Goal: Information Seeking & Learning: Compare options

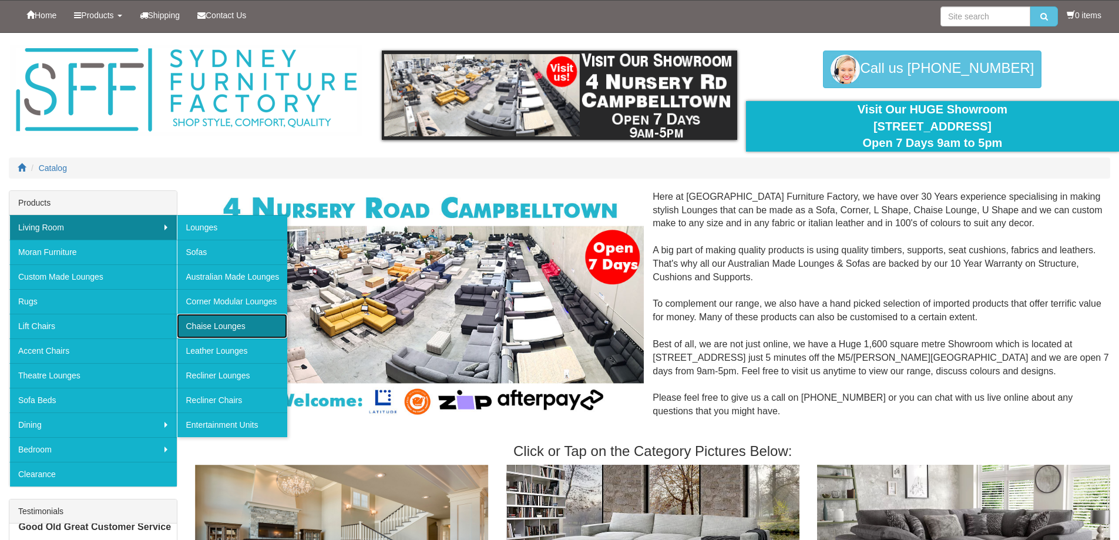
click at [212, 321] on link "Chaise Lounges" at bounding box center [232, 326] width 110 height 25
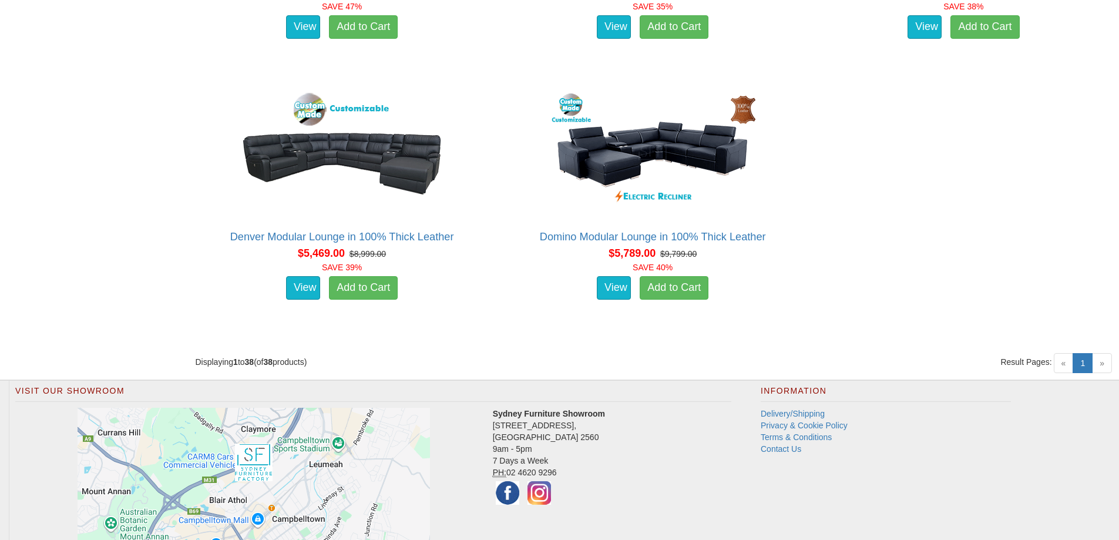
scroll to position [3702, 0]
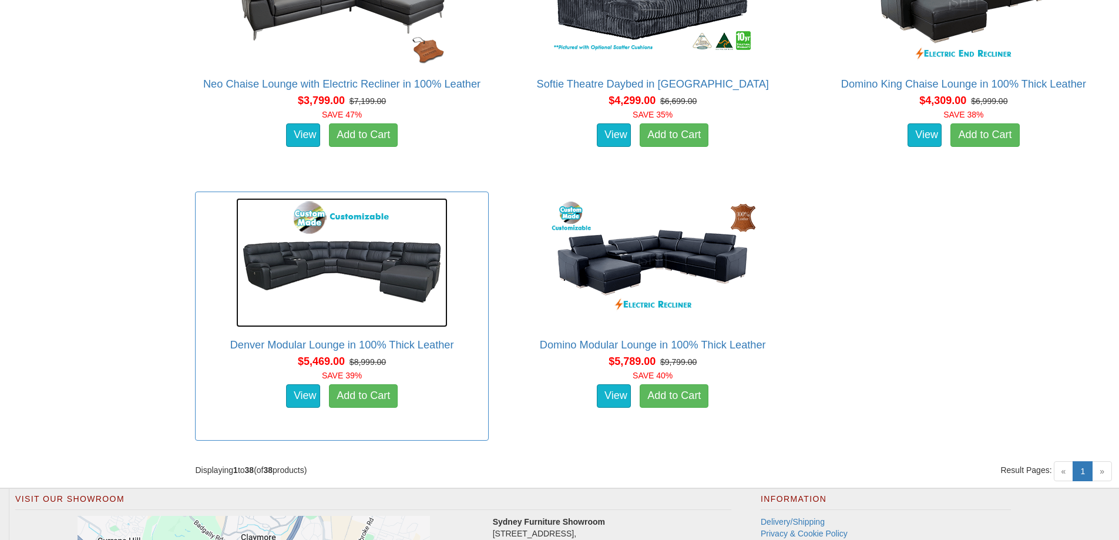
click at [344, 261] on img at bounding box center [342, 262] width 212 height 129
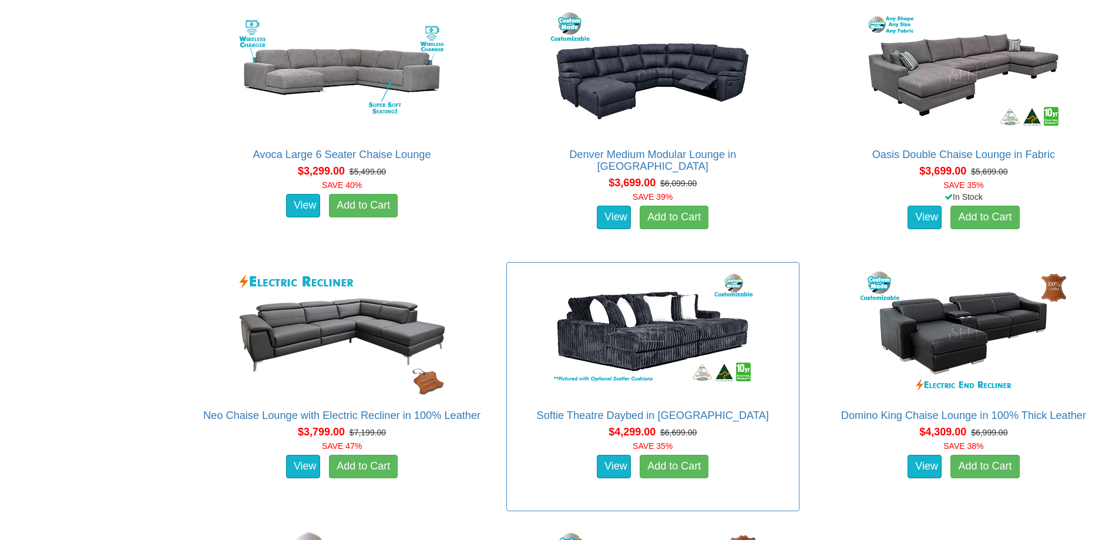
scroll to position [3291, 0]
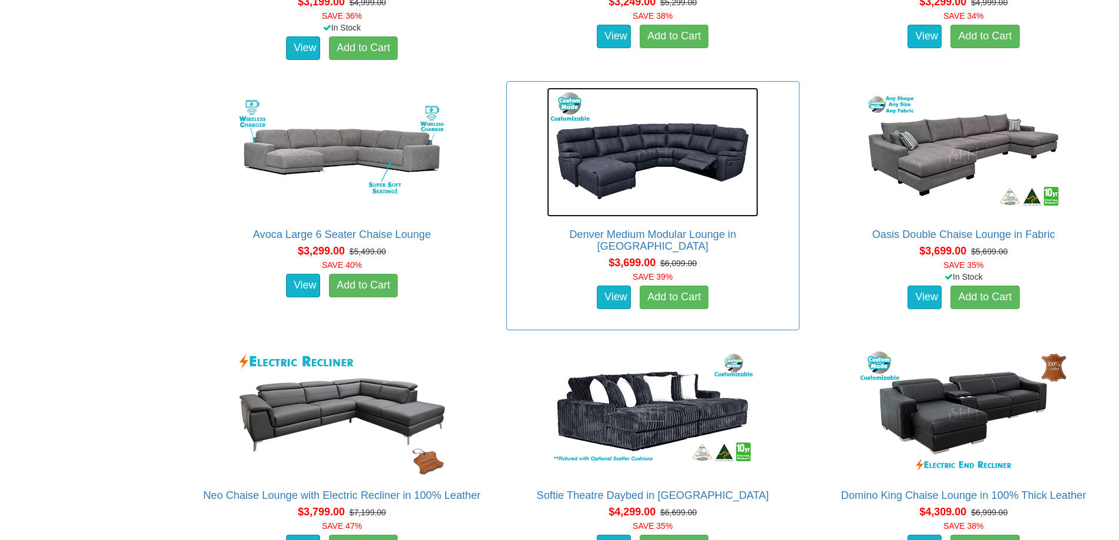
click at [679, 145] on img at bounding box center [653, 152] width 212 height 129
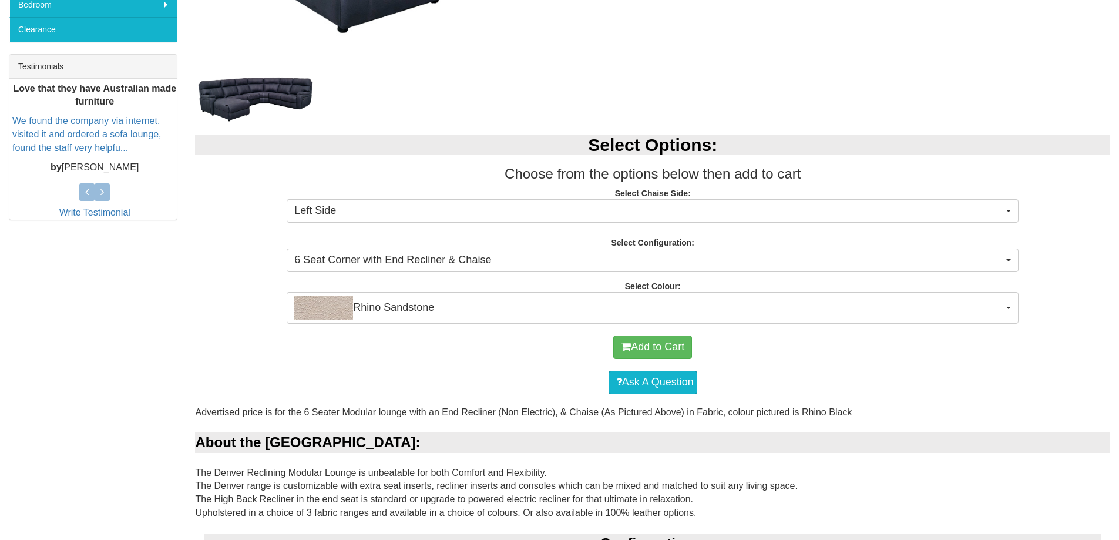
scroll to position [470, 0]
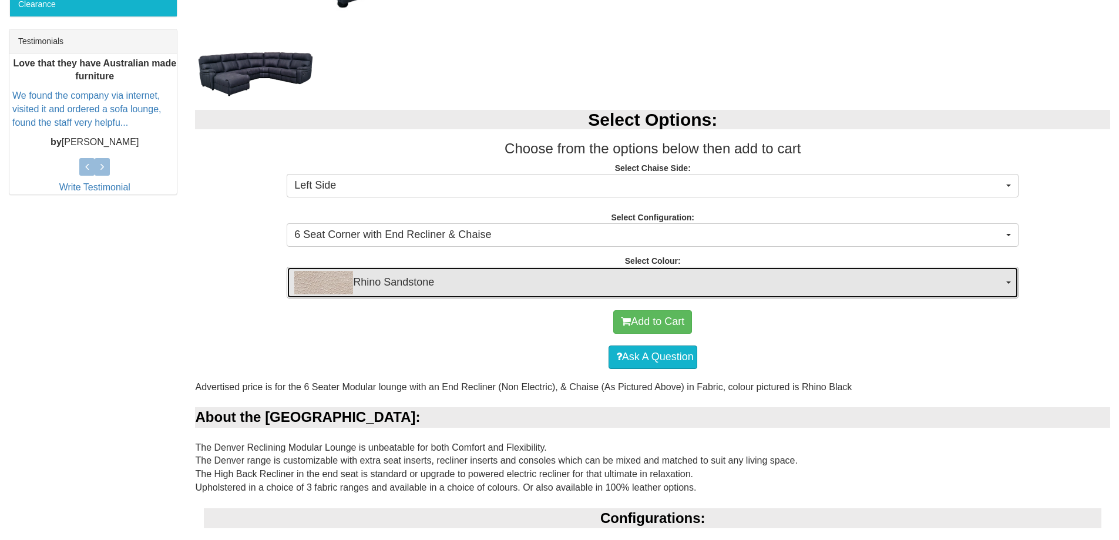
click at [375, 280] on span "Rhino Sandstone" at bounding box center [648, 283] width 709 height 24
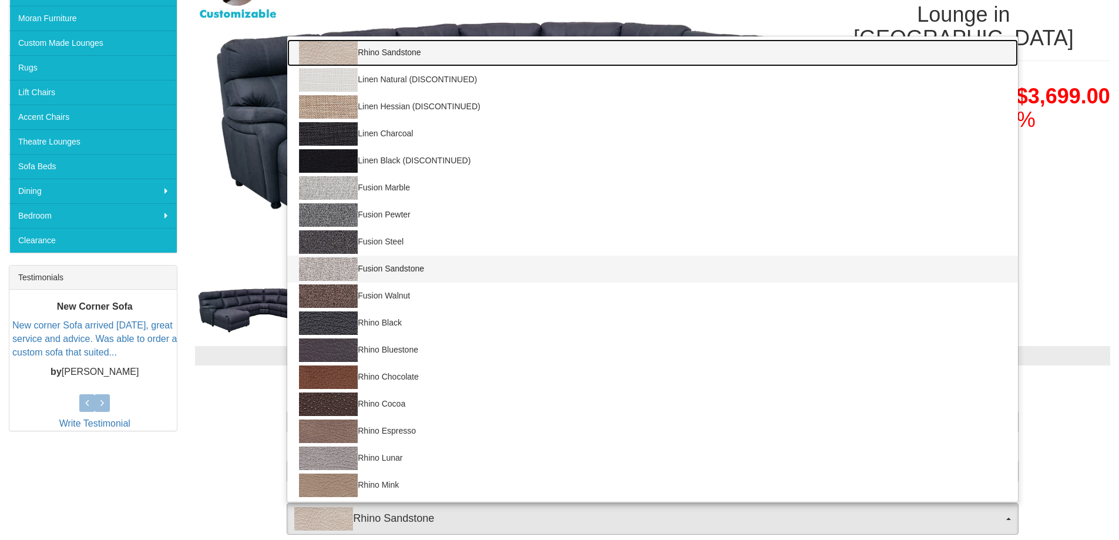
scroll to position [176, 0]
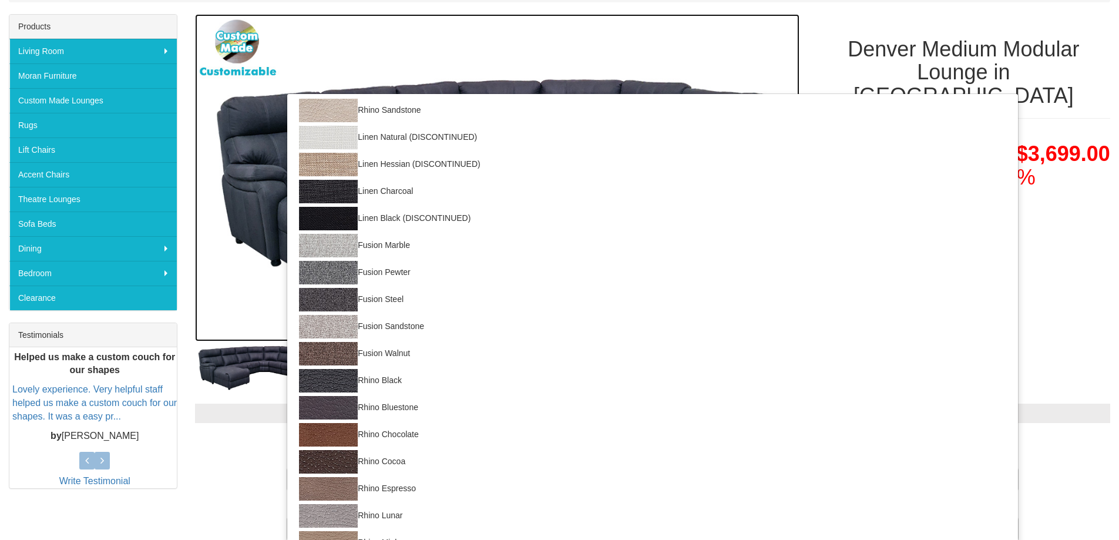
click at [221, 279] on img at bounding box center [497, 177] width 604 height 327
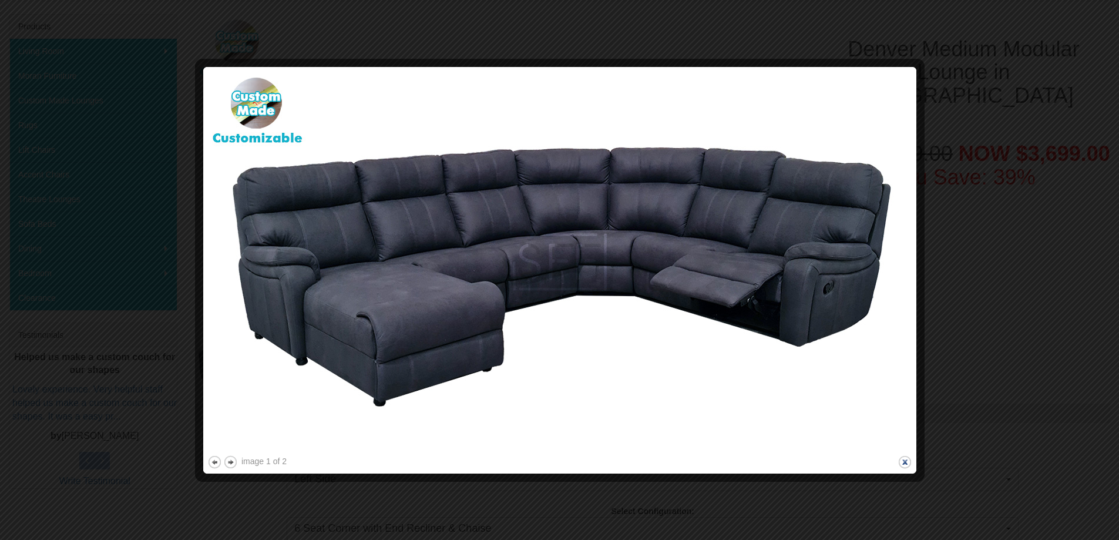
click at [905, 464] on button "close" at bounding box center [905, 462] width 15 height 15
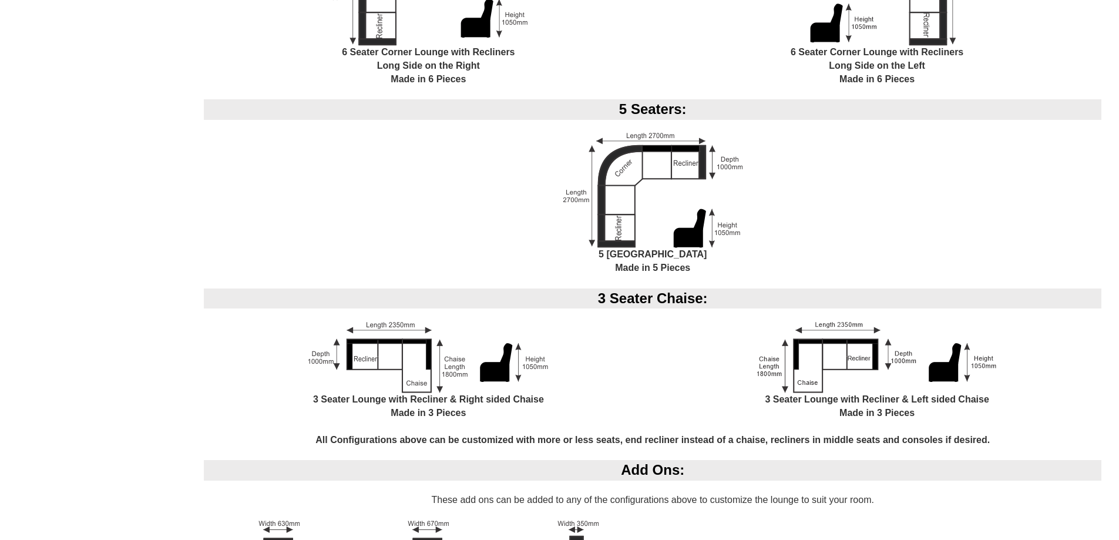
scroll to position [1058, 0]
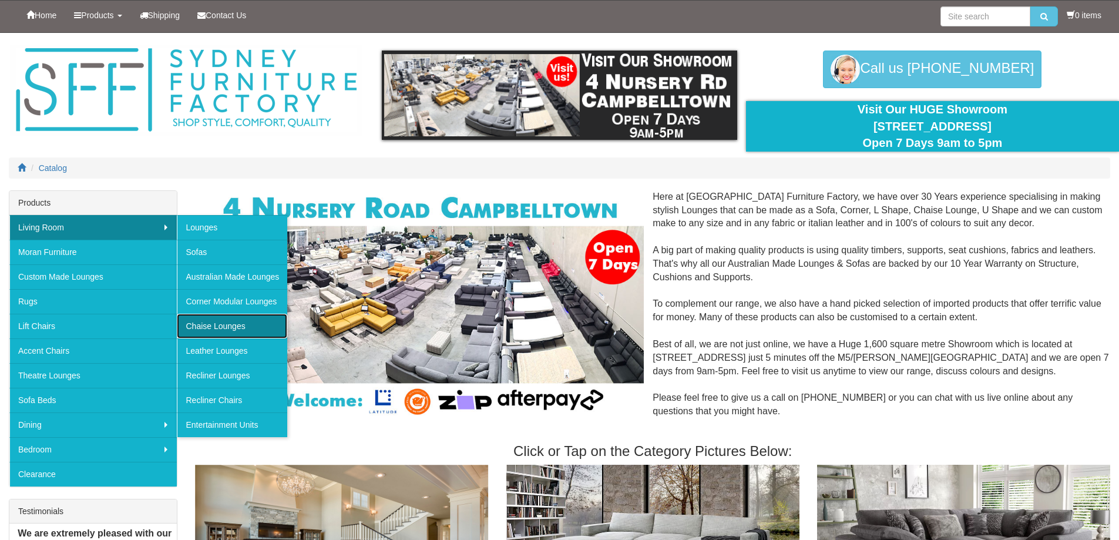
click at [228, 321] on link "Chaise Lounges" at bounding box center [232, 326] width 110 height 25
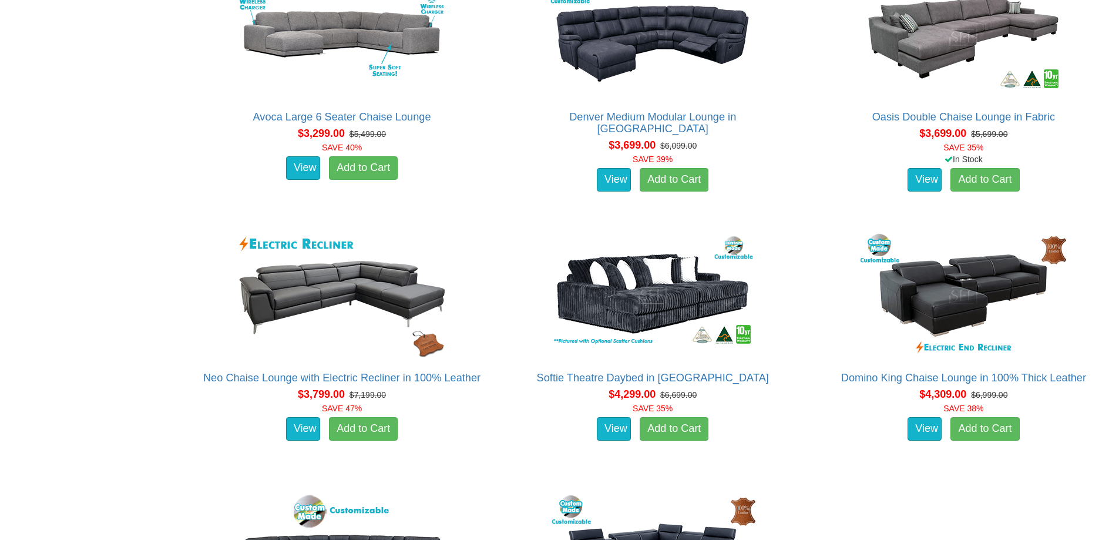
scroll to position [3702, 0]
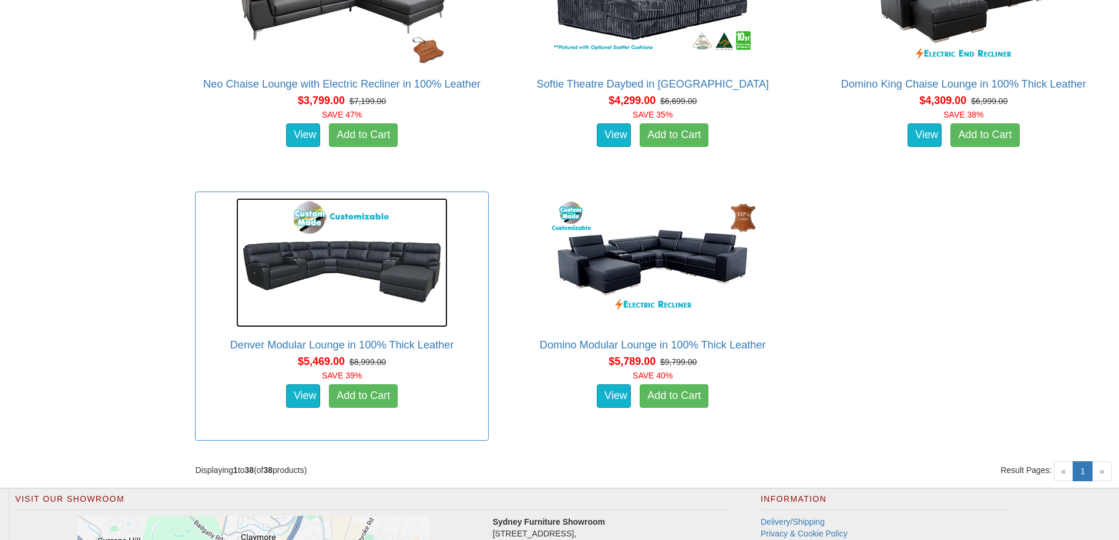
click at [374, 247] on img at bounding box center [342, 262] width 212 height 129
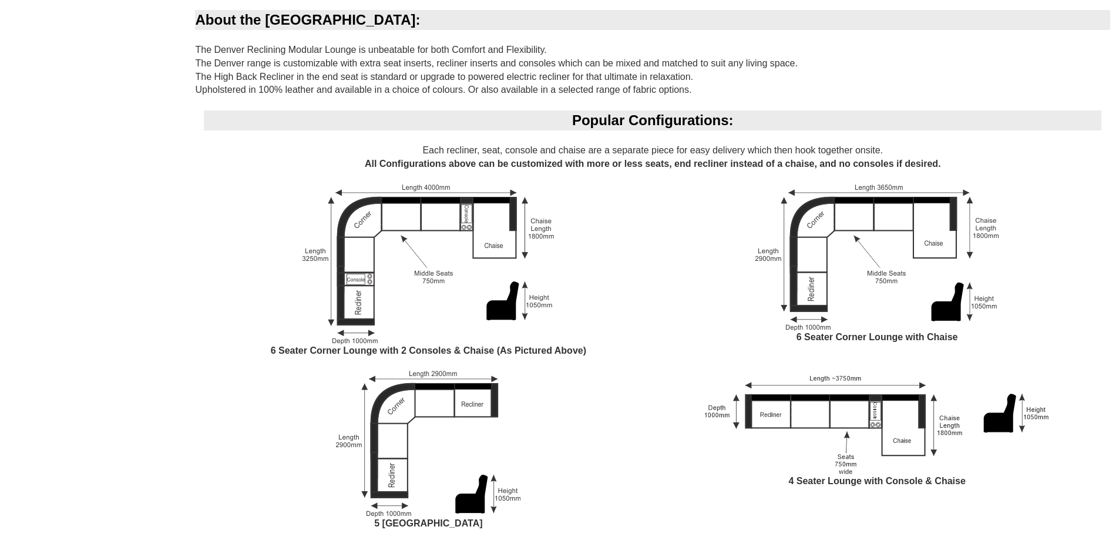
scroll to position [881, 0]
